Goal: Register for event/course

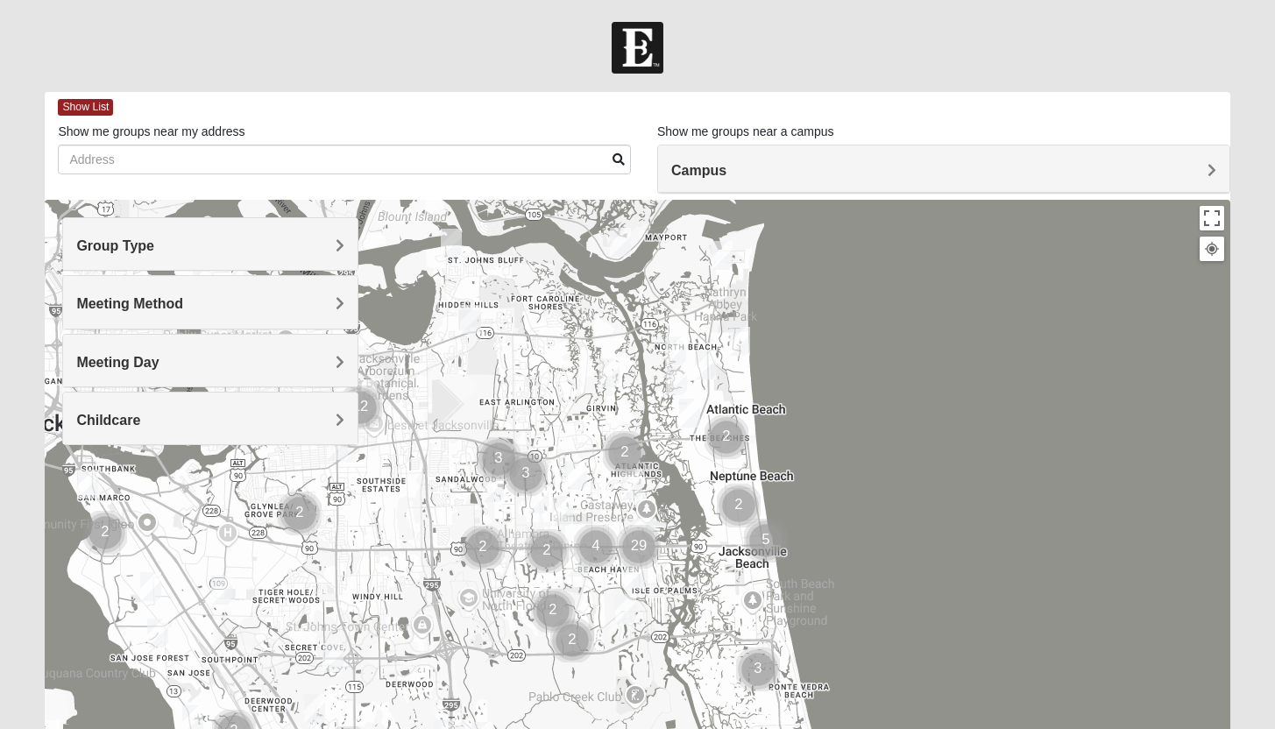
click at [757, 175] on h4 "Campus" at bounding box center [943, 170] width 545 height 17
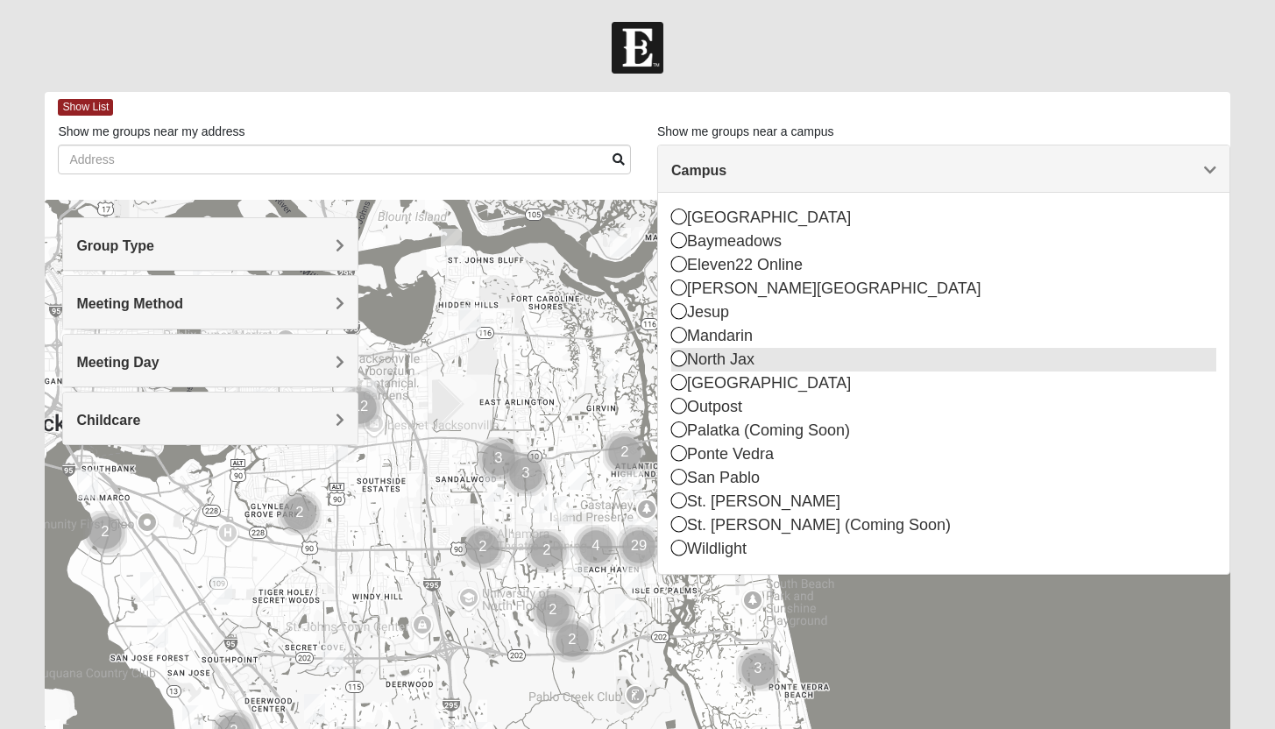
click at [724, 358] on div "North Jax" at bounding box center [943, 360] width 545 height 24
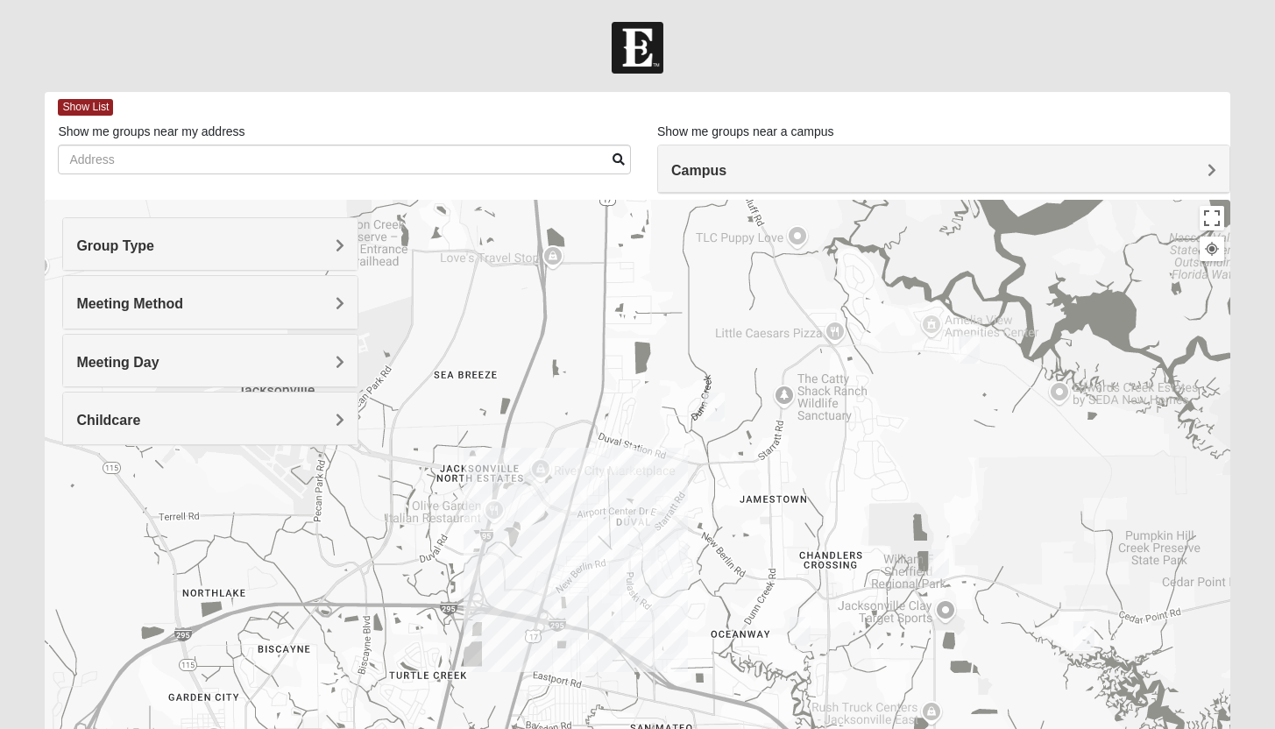
click at [640, 541] on img "North Jax" at bounding box center [640, 540] width 32 height 42
click at [270, 246] on h4 "Group Type" at bounding box center [210, 245] width 268 height 17
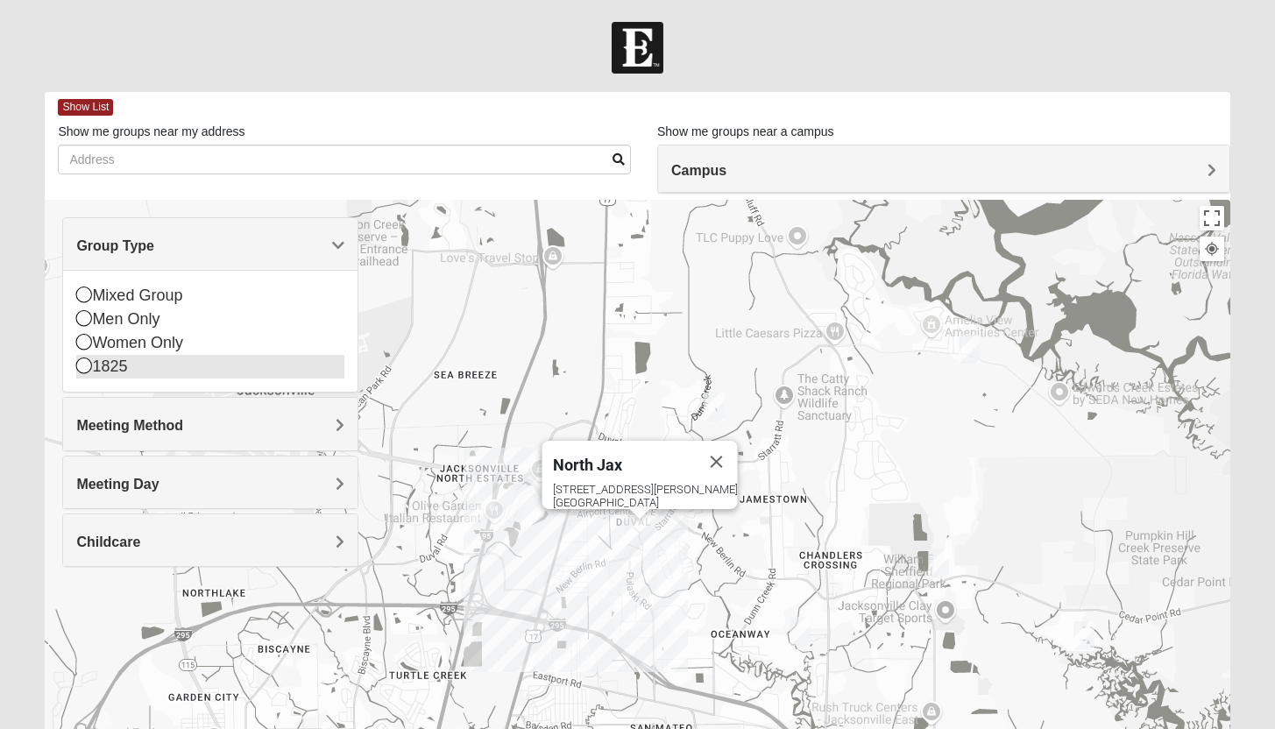
click at [122, 376] on div "1825" at bounding box center [210, 367] width 268 height 24
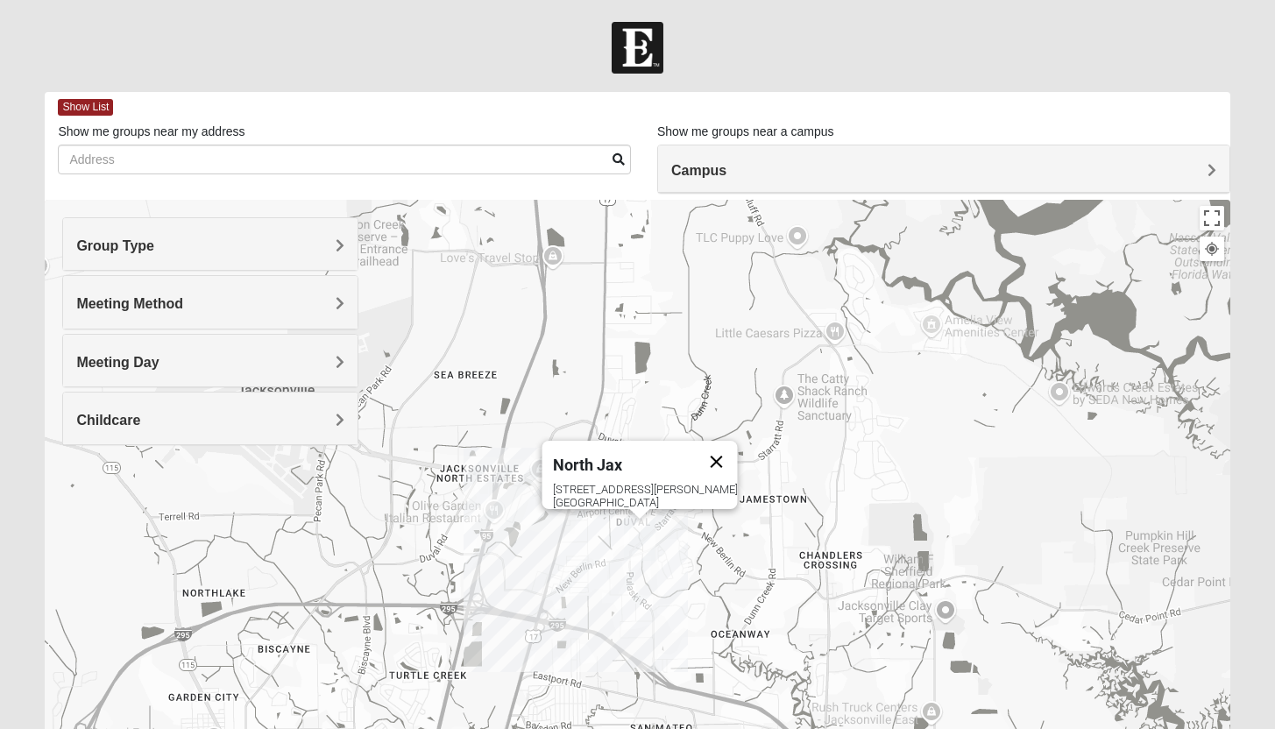
click at [695, 449] on button "Close" at bounding box center [716, 462] width 42 height 42
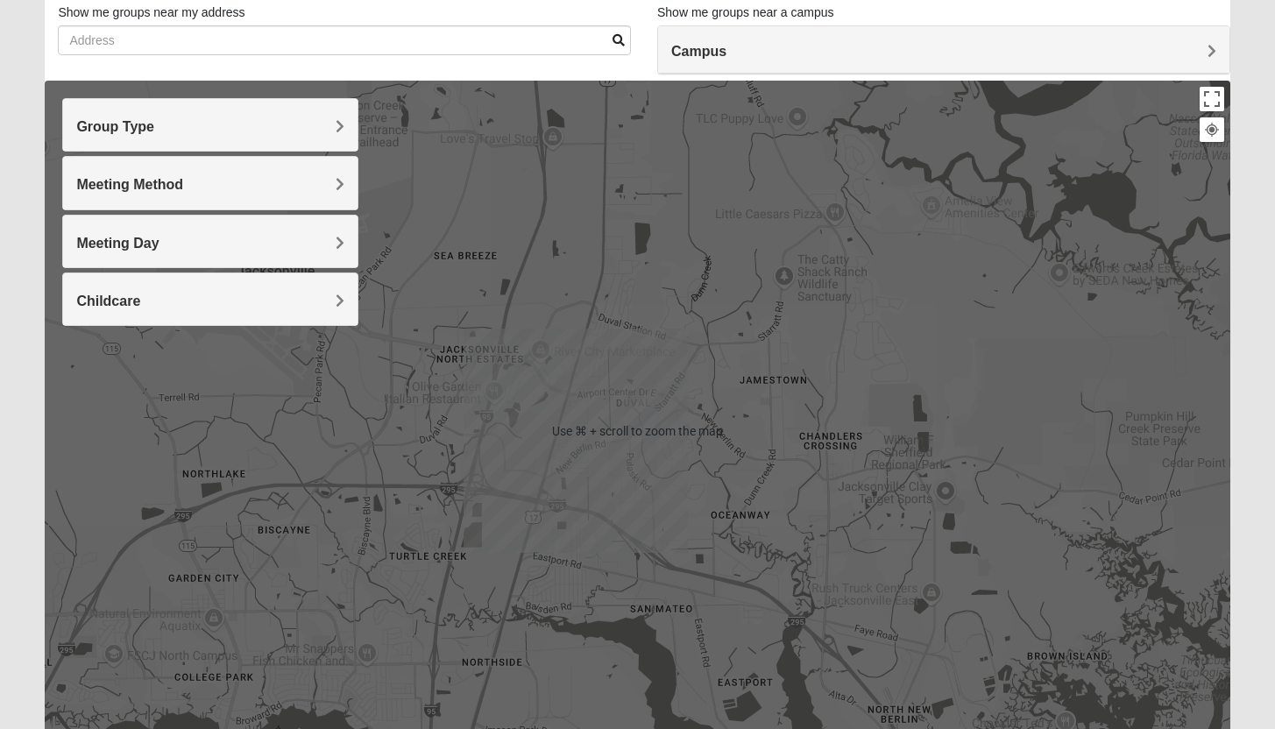
scroll to position [118, 0]
click at [732, 434] on div "To navigate, press the arrow keys." at bounding box center [637, 431] width 1185 height 701
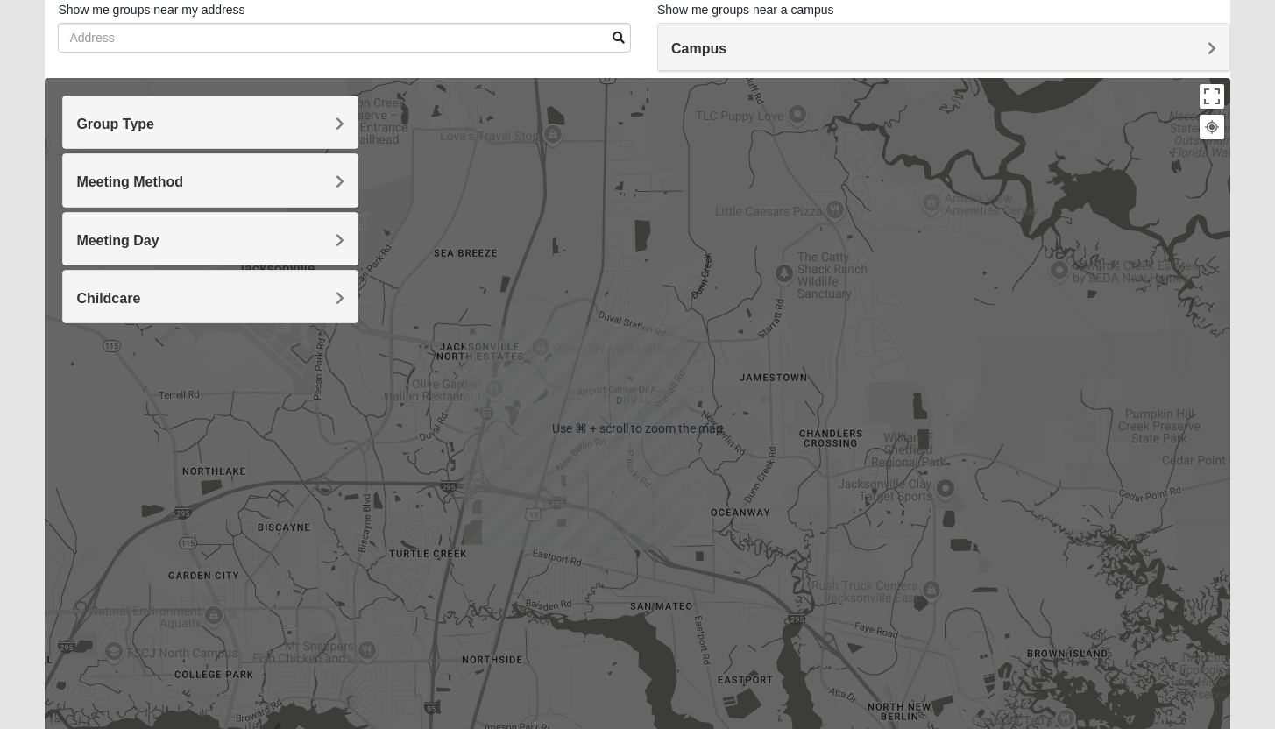
scroll to position [143, 0]
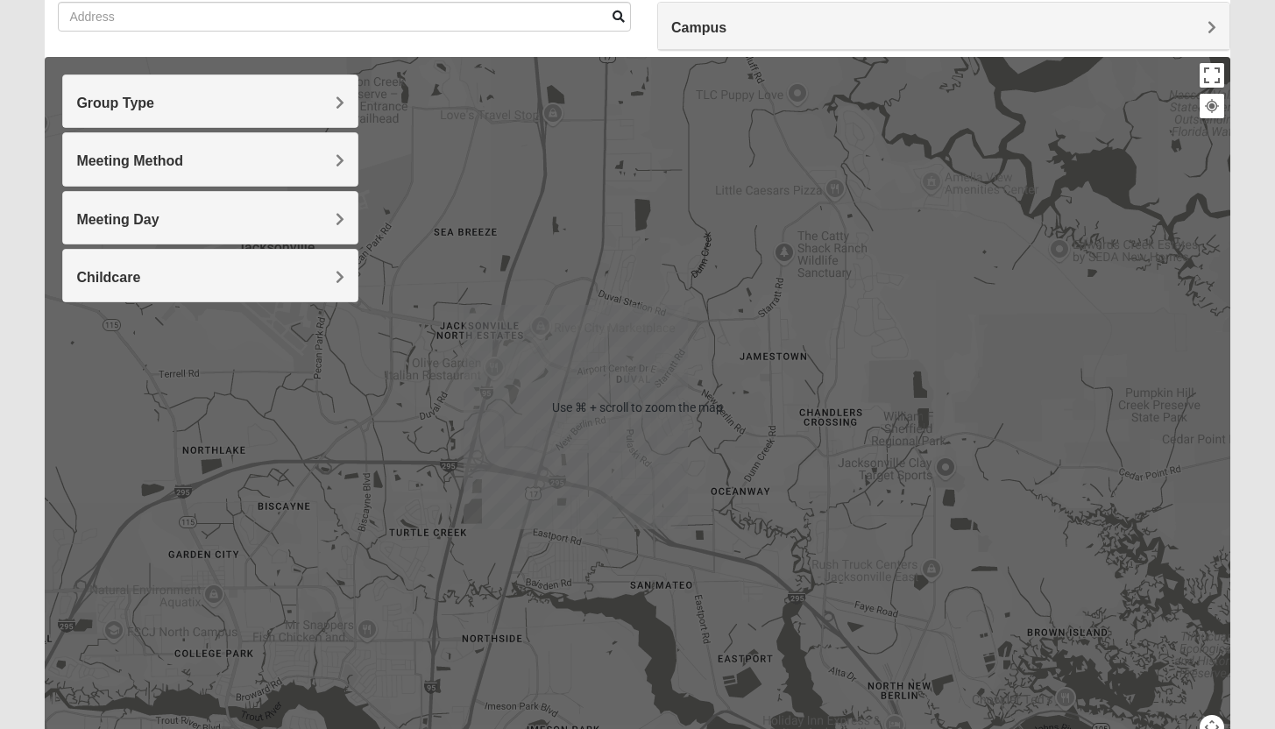
click at [902, 379] on div at bounding box center [637, 407] width 1185 height 701
click at [641, 405] on img "North Jax" at bounding box center [640, 397] width 32 height 42
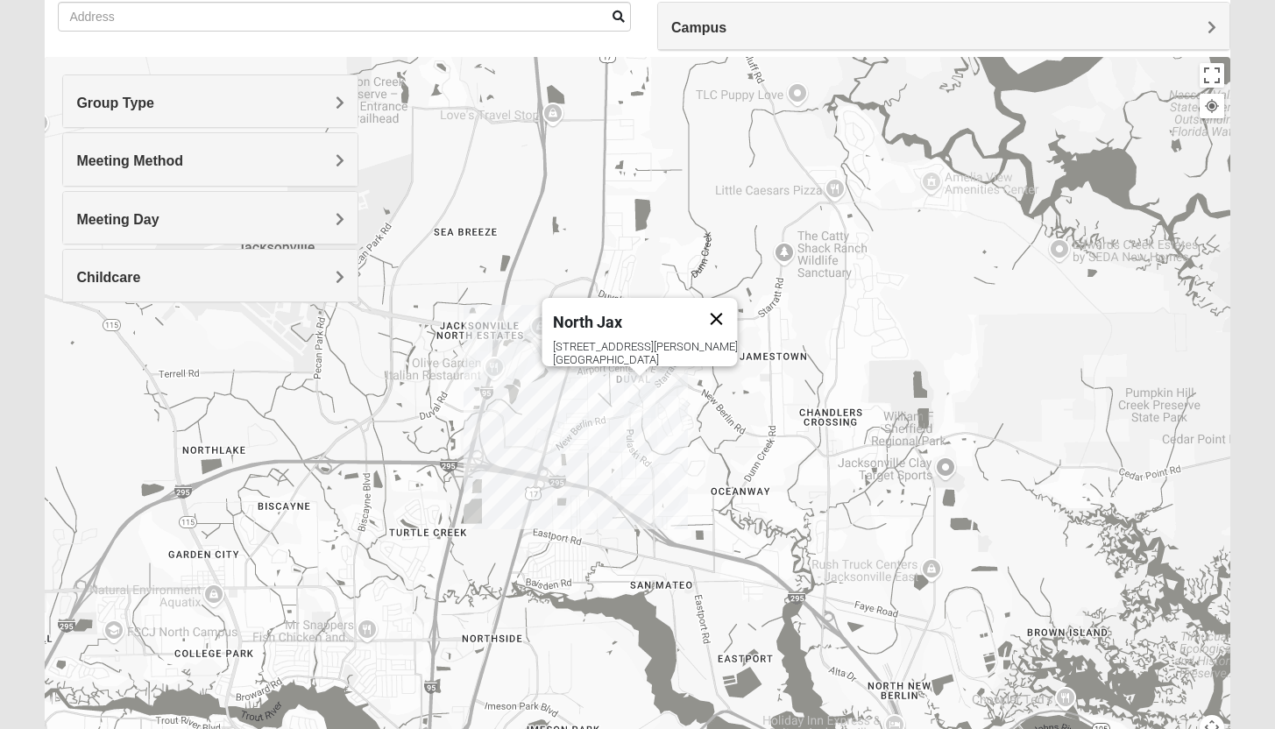
click at [695, 318] on button "Close" at bounding box center [716, 319] width 42 height 42
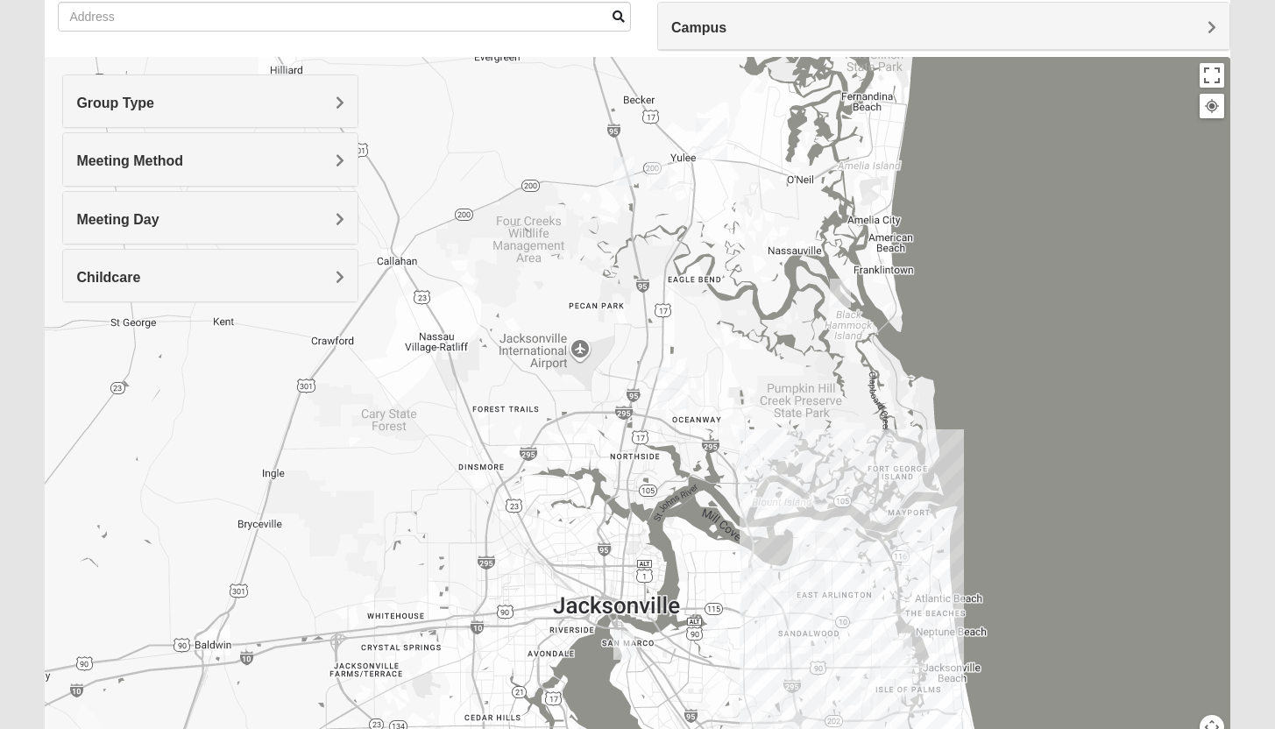
click at [842, 295] on img "1825 Mens Pinter 32226" at bounding box center [840, 293] width 21 height 29
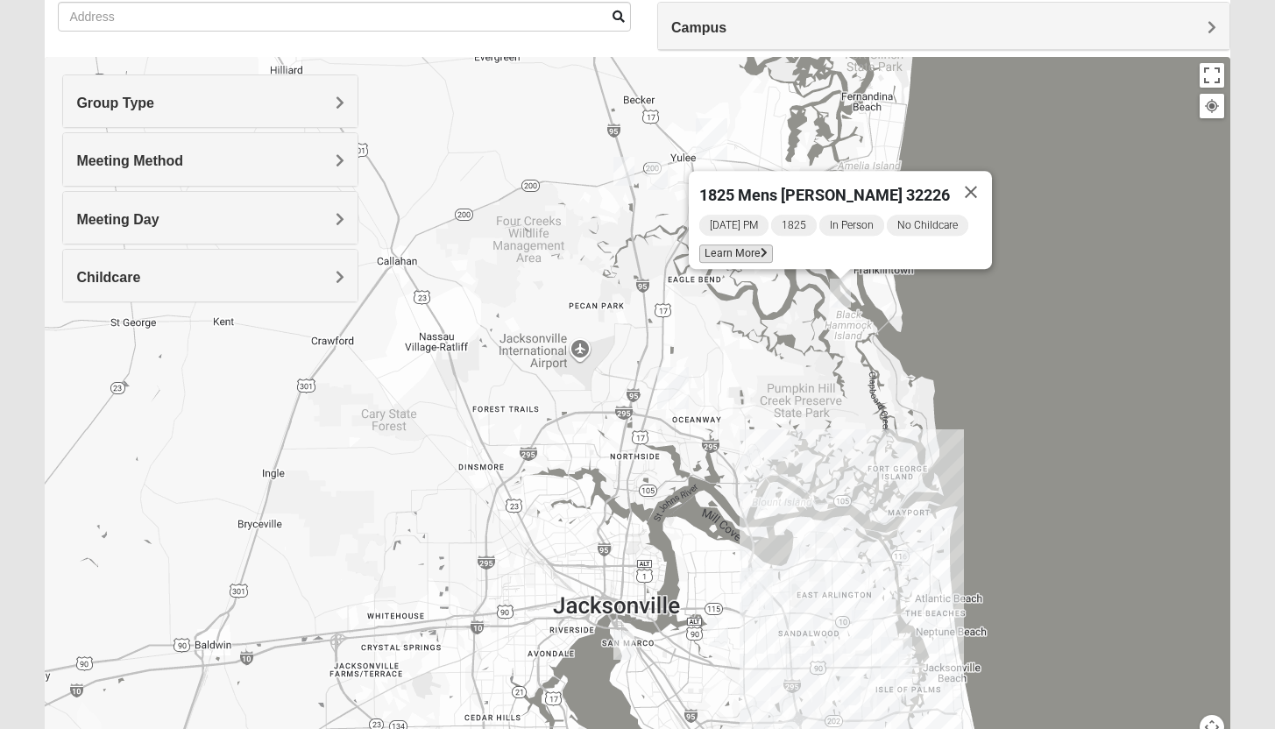
click at [747, 246] on span "Learn More" at bounding box center [736, 253] width 74 height 18
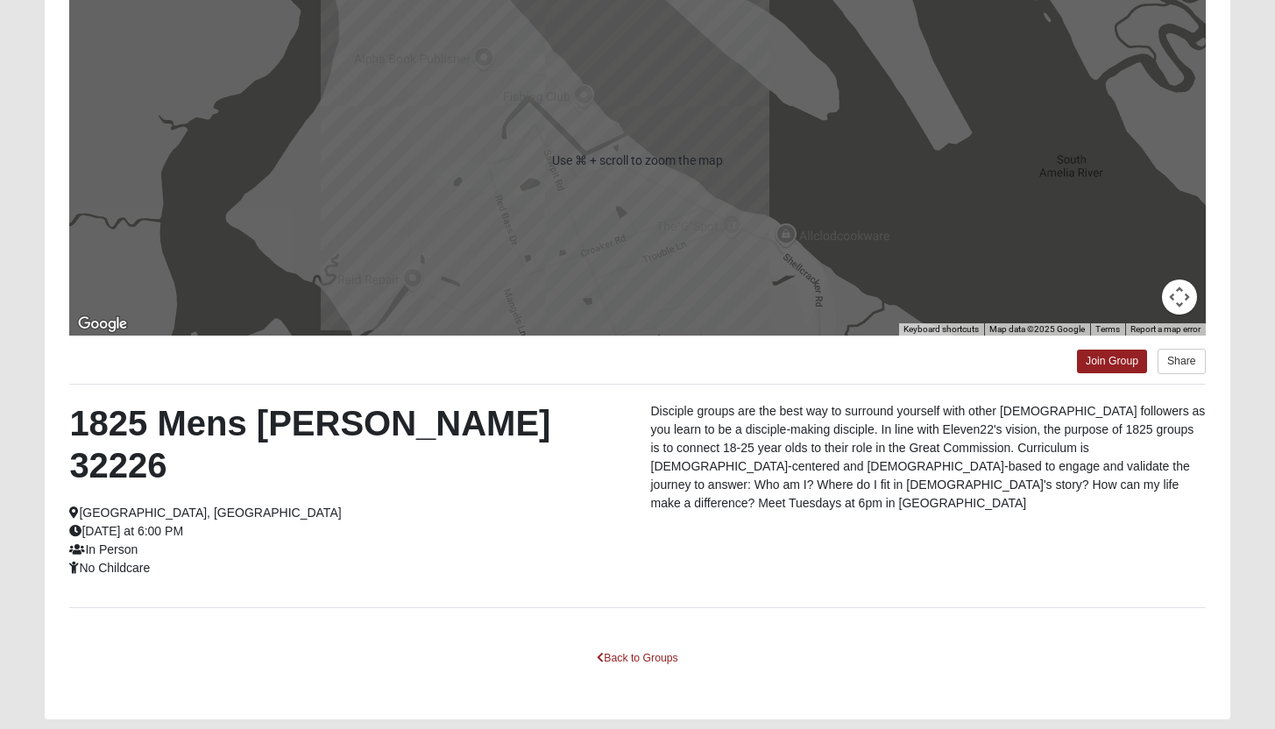
scroll to position [219, 0]
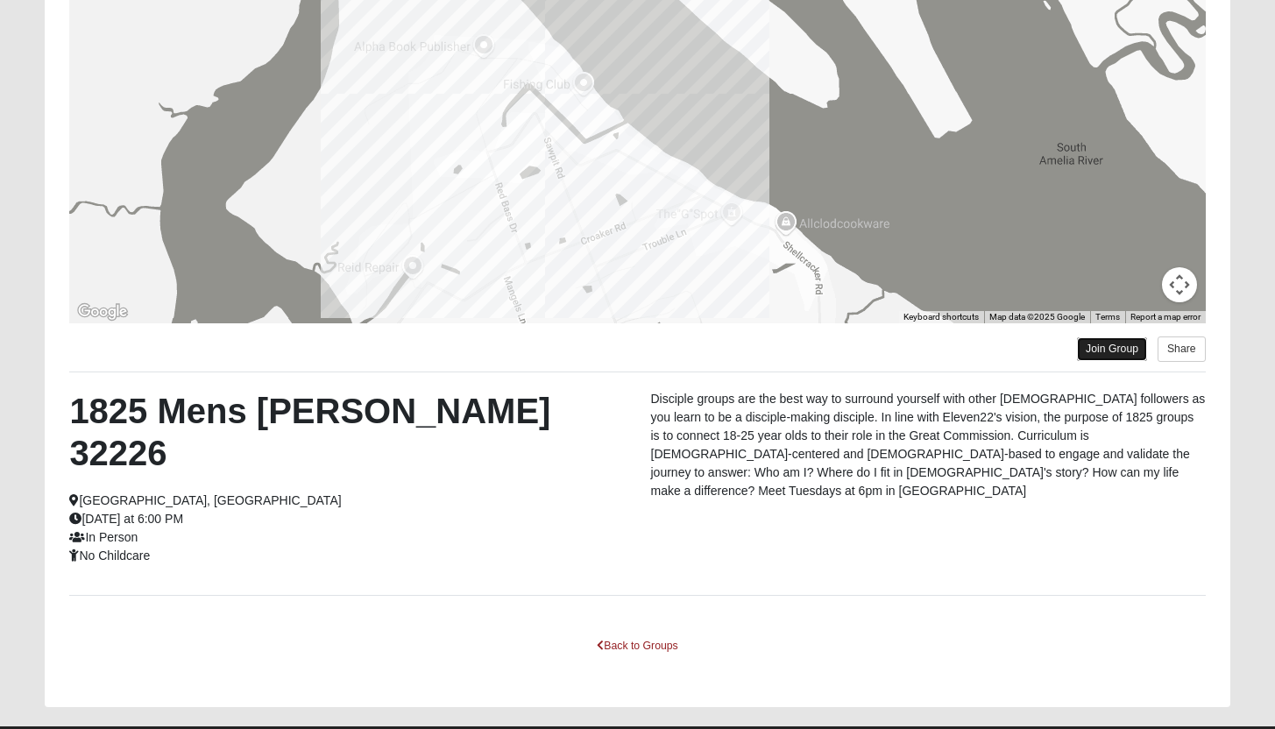
click at [1125, 351] on link "Join Group" at bounding box center [1112, 349] width 70 height 24
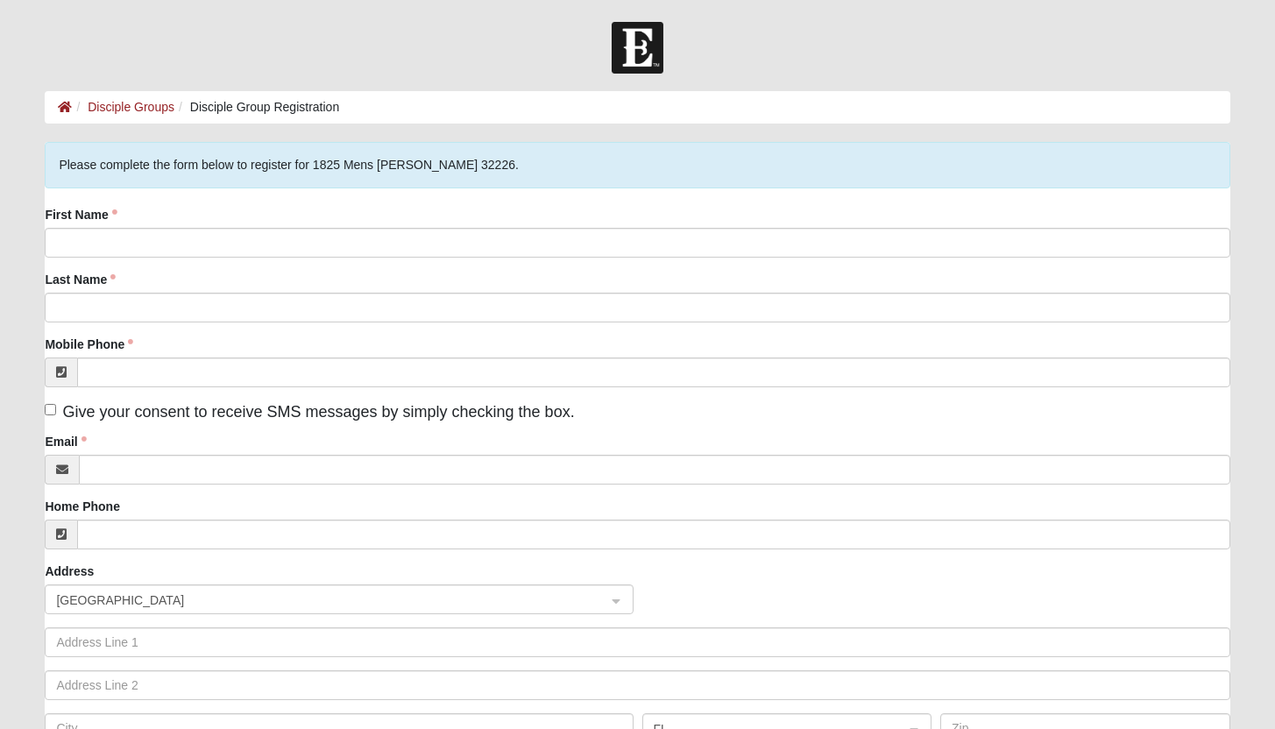
click at [993, 67] on div at bounding box center [637, 48] width 1275 height 52
